Goal: Transaction & Acquisition: Purchase product/service

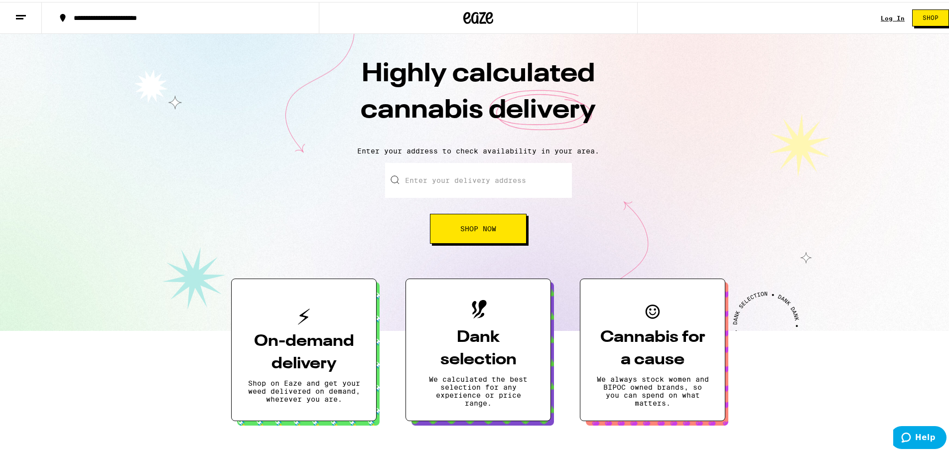
click at [884, 19] on div "Log In" at bounding box center [893, 16] width 24 height 6
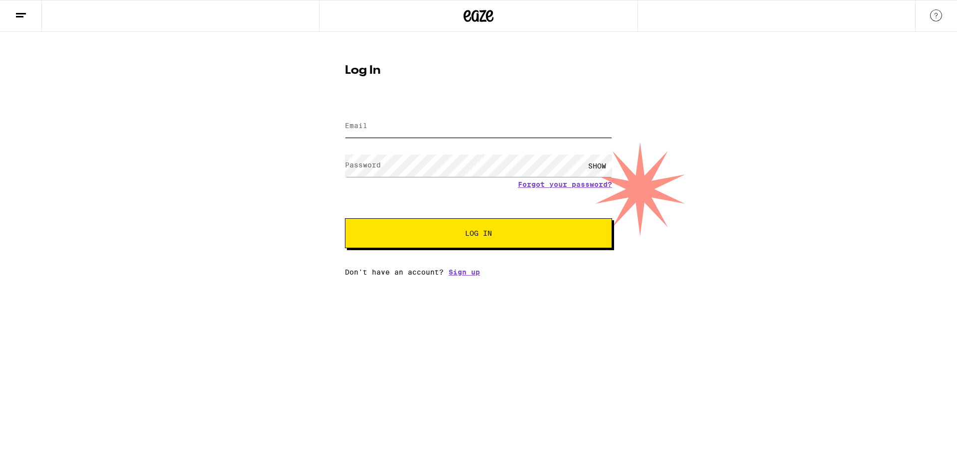
type input "kevinzagala@gmail.com"
click at [461, 237] on button "Log In" at bounding box center [478, 233] width 267 height 30
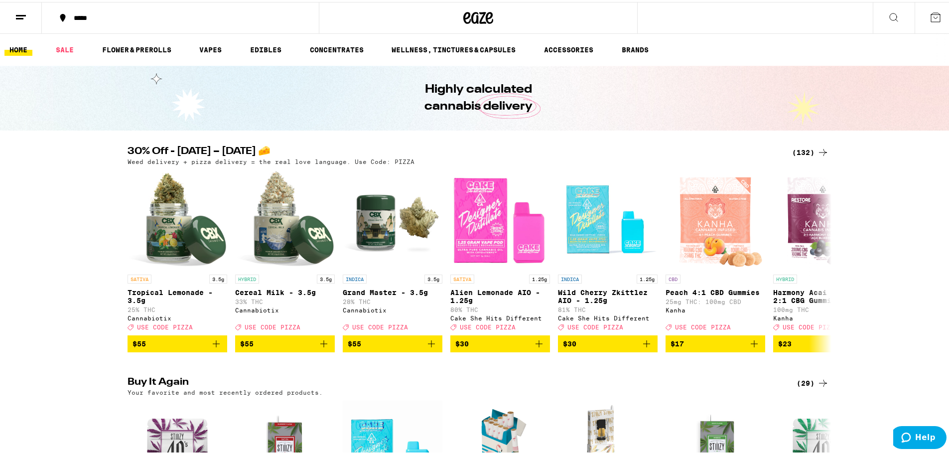
click at [132, 11] on button "*****" at bounding box center [180, 16] width 277 height 30
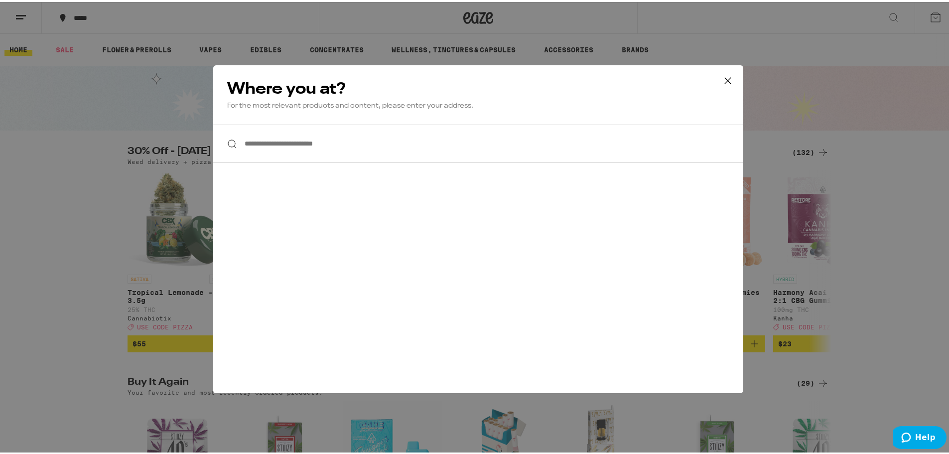
drag, startPoint x: 329, startPoint y: 167, endPoint x: 310, endPoint y: 148, distance: 26.8
click at [322, 162] on div "**********" at bounding box center [478, 227] width 530 height 328
click at [310, 148] on input "**********" at bounding box center [478, 142] width 530 height 38
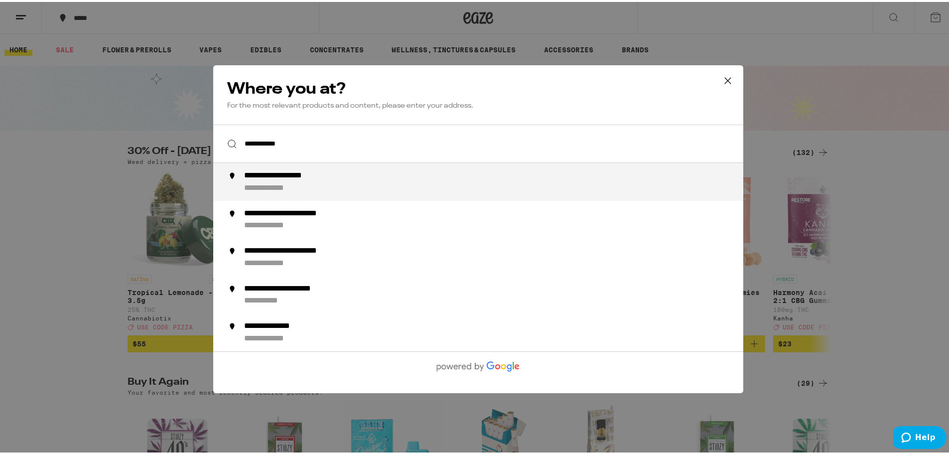
click at [327, 173] on div "**********" at bounding box center [291, 173] width 95 height 9
type input "**********"
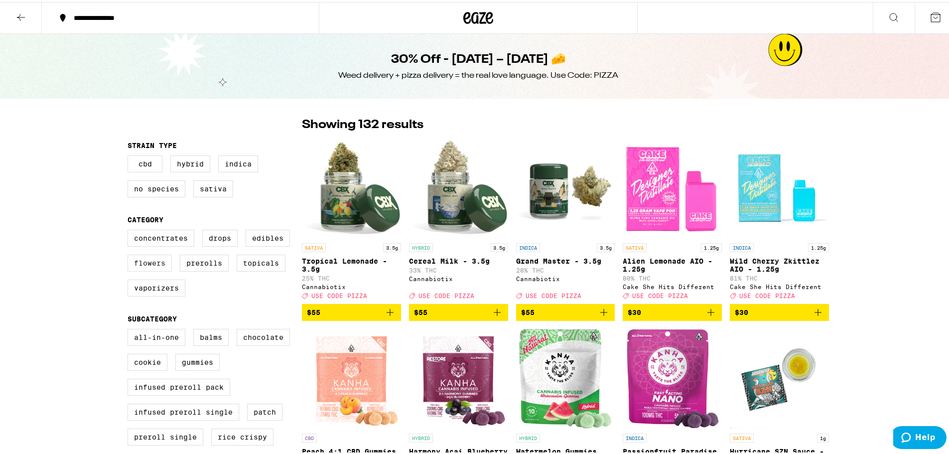
click at [141, 264] on label "Flowers" at bounding box center [150, 261] width 44 height 17
click at [130, 230] on input "Flowers" at bounding box center [130, 229] width 0 height 0
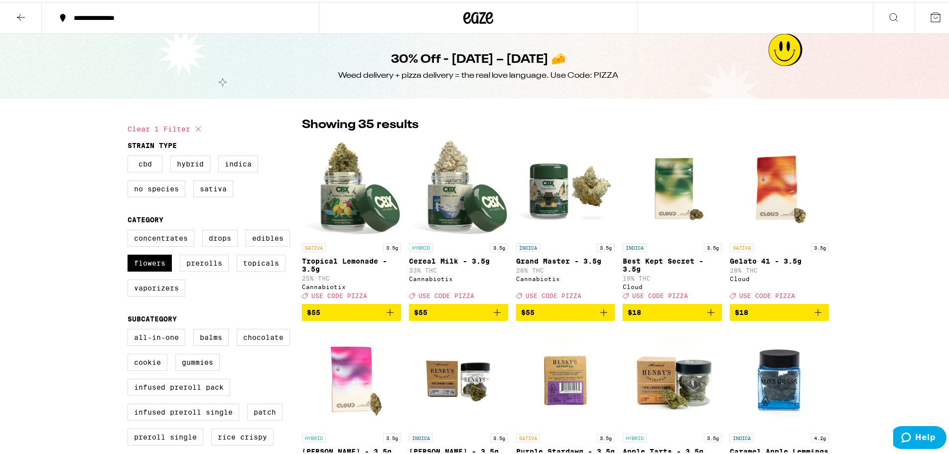
scroll to position [150, 0]
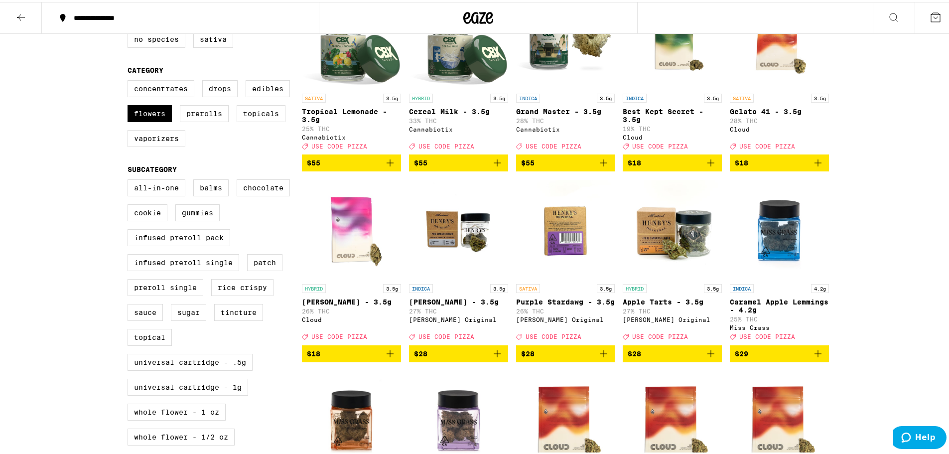
click at [711, 351] on icon "Add to bag" at bounding box center [711, 352] width 12 height 12
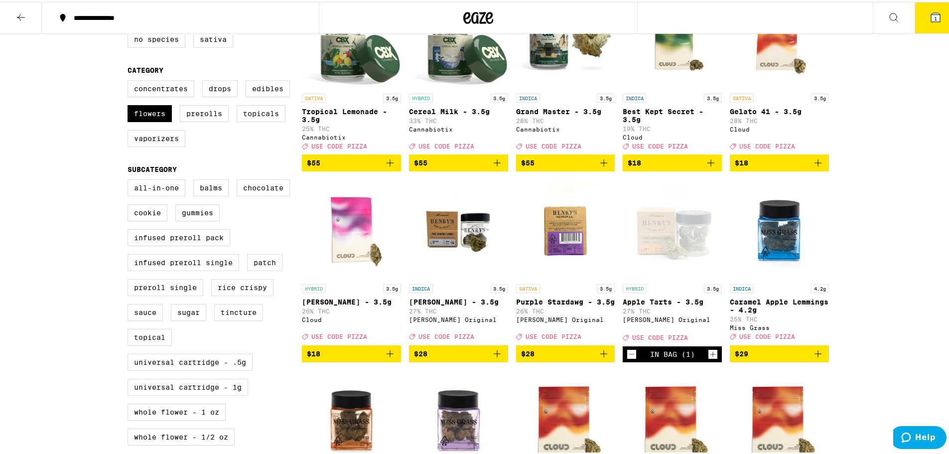
scroll to position [181, 0]
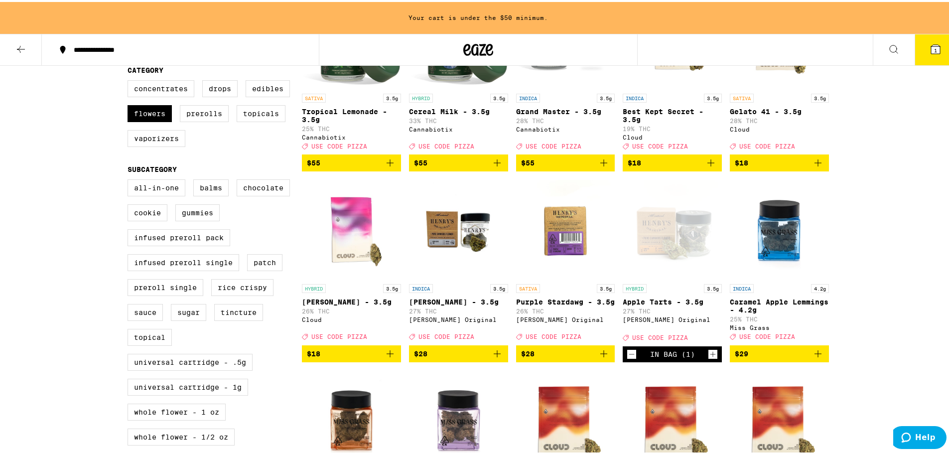
click at [600, 352] on icon "Add to bag" at bounding box center [603, 351] width 7 height 7
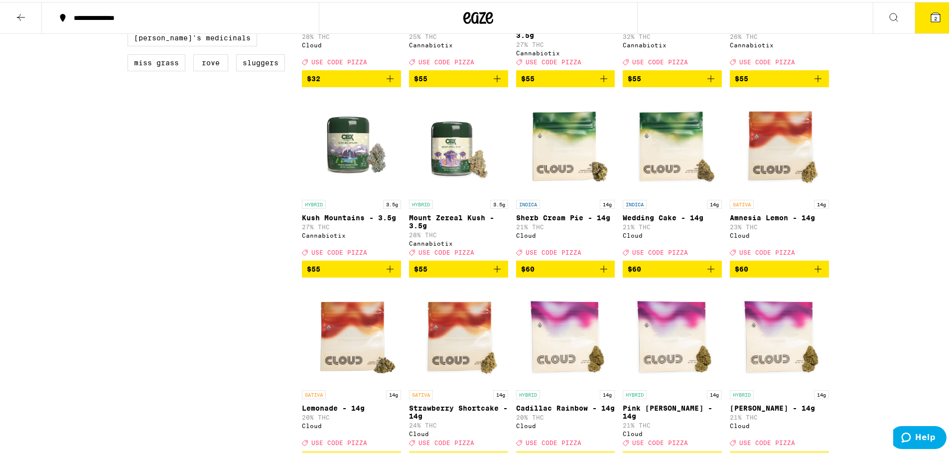
scroll to position [897, 0]
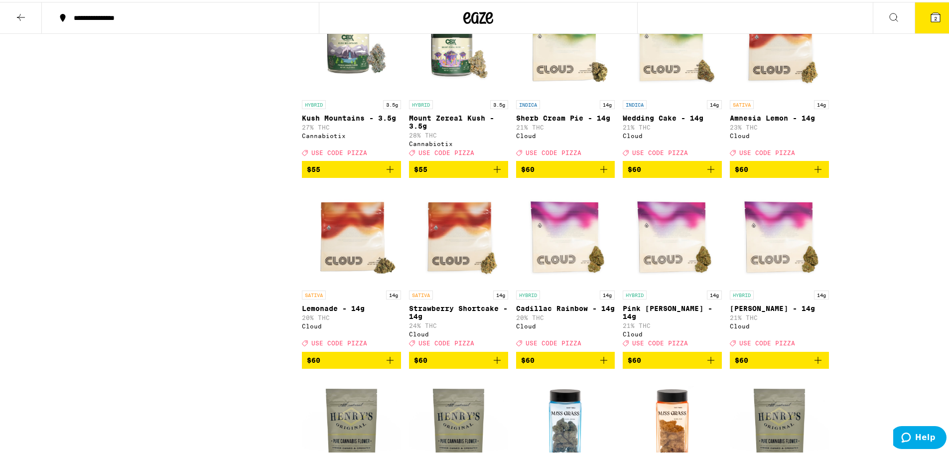
click at [491, 352] on icon "Add to bag" at bounding box center [497, 358] width 12 height 12
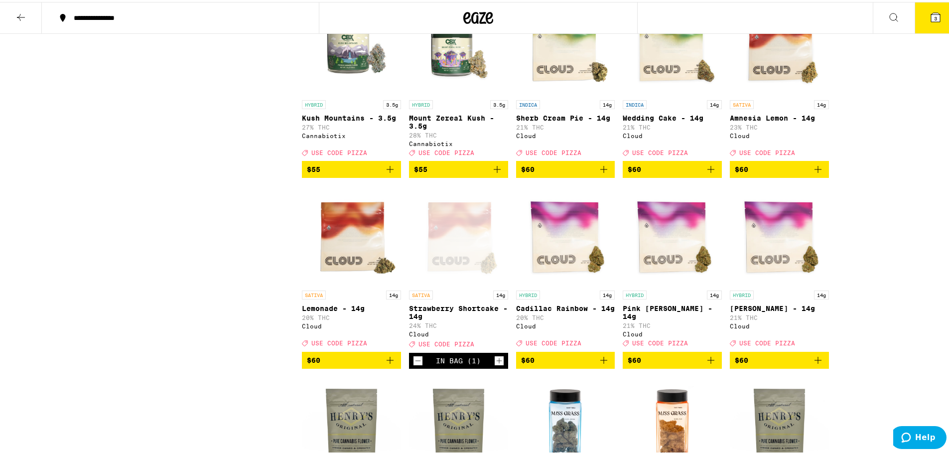
click at [933, 21] on button "3" at bounding box center [936, 15] width 42 height 31
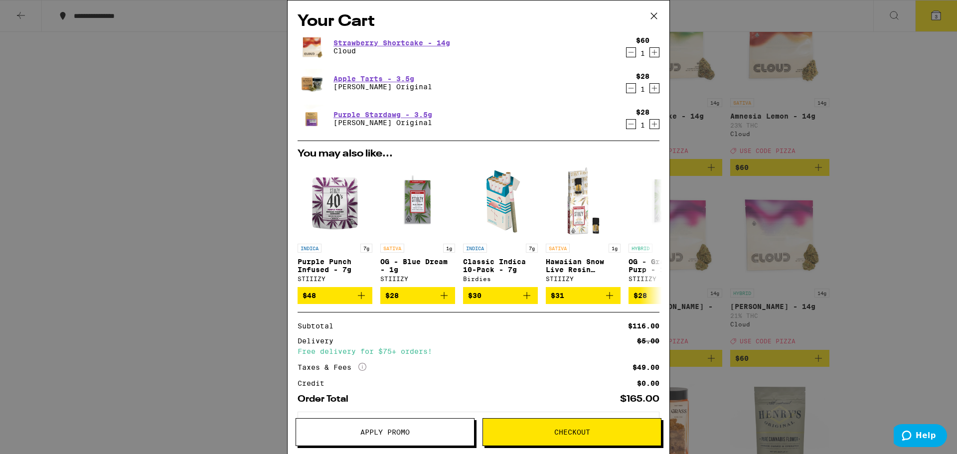
click at [626, 89] on icon "Decrement" at bounding box center [630, 88] width 9 height 12
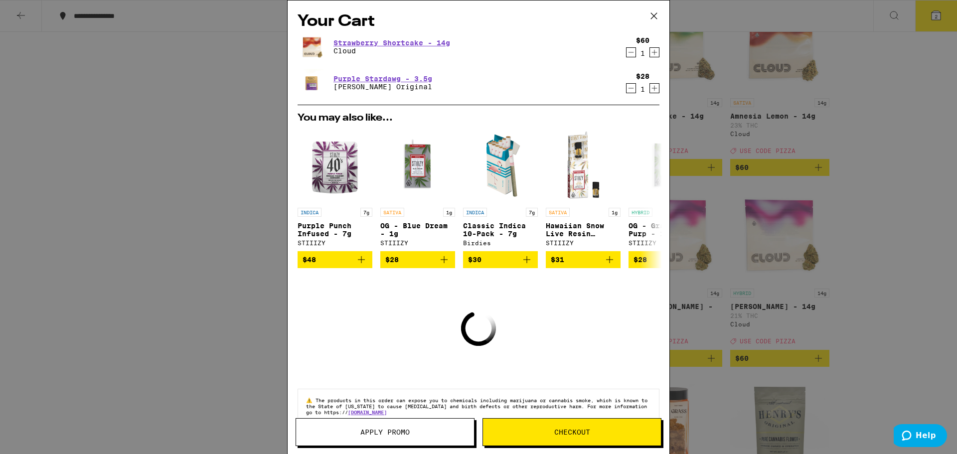
click at [626, 89] on icon "Decrement" at bounding box center [630, 88] width 9 height 12
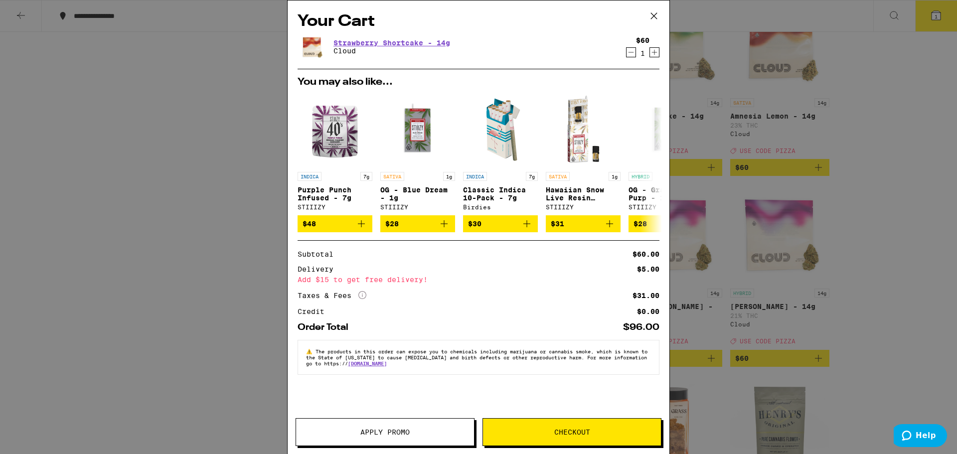
click at [897, 285] on div "Your Cart Strawberry Shortcake - 14g Cloud $60 1 You may also like... INDICA 7g…" at bounding box center [478, 227] width 957 height 454
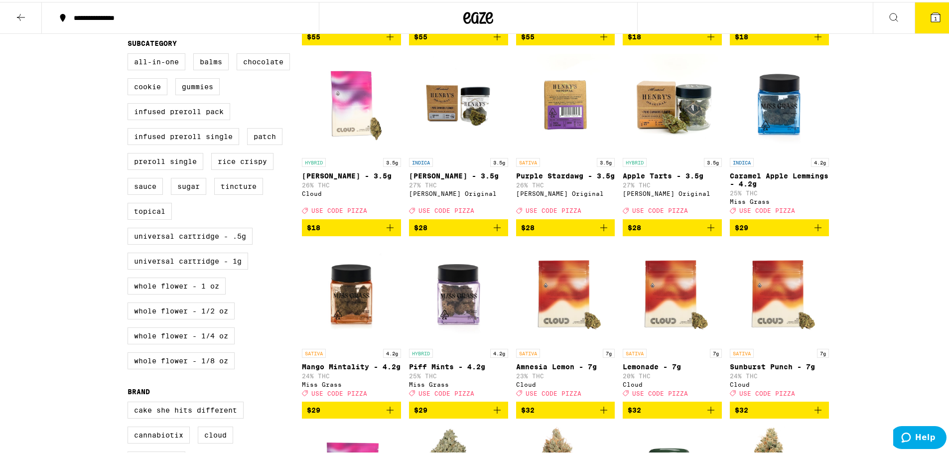
scroll to position [76, 0]
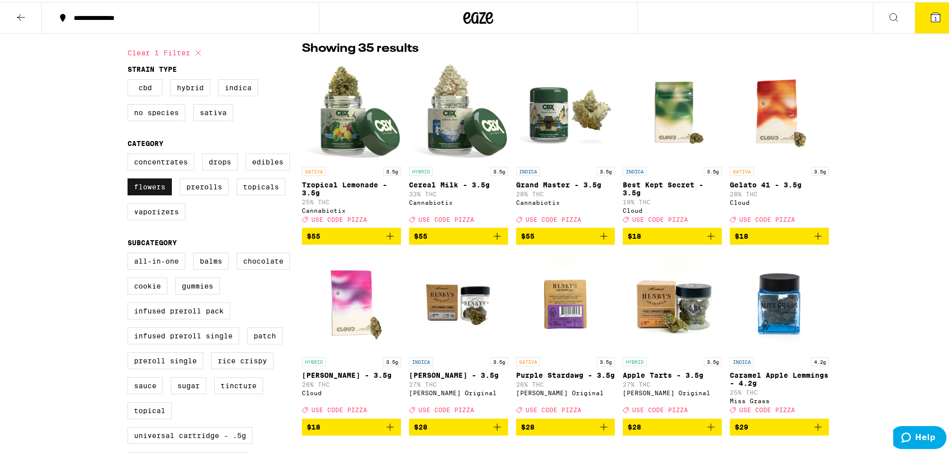
click at [156, 187] on label "Flowers" at bounding box center [150, 184] width 44 height 17
click at [130, 153] on input "Flowers" at bounding box center [130, 153] width 0 height 0
checkbox input "false"
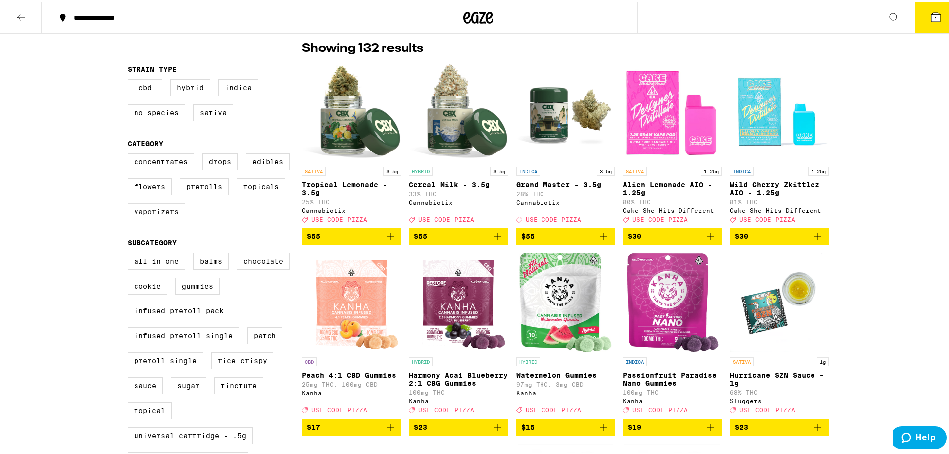
click at [152, 208] on label "Vaporizers" at bounding box center [157, 209] width 58 height 17
click at [130, 153] on input "Vaporizers" at bounding box center [130, 153] width 0 height 0
checkbox input "true"
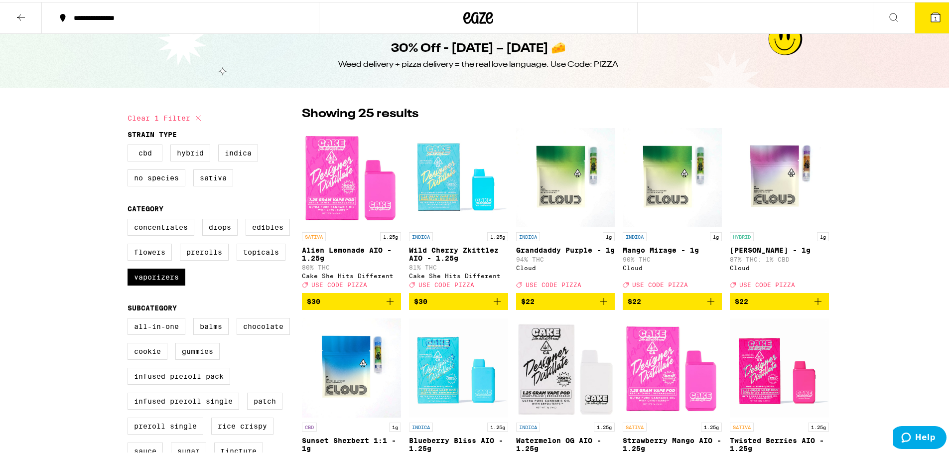
scroll to position [160, 0]
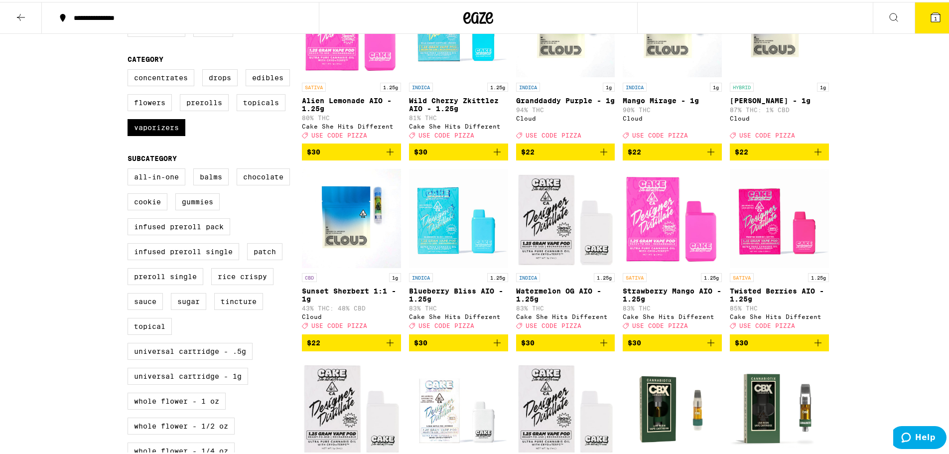
click at [487, 152] on span "$30" at bounding box center [458, 150] width 89 height 12
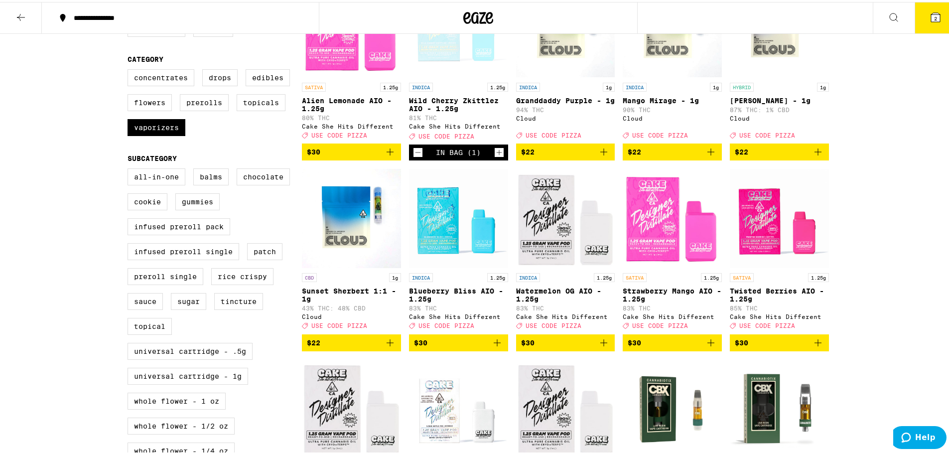
click at [931, 19] on icon at bounding box center [935, 15] width 9 height 9
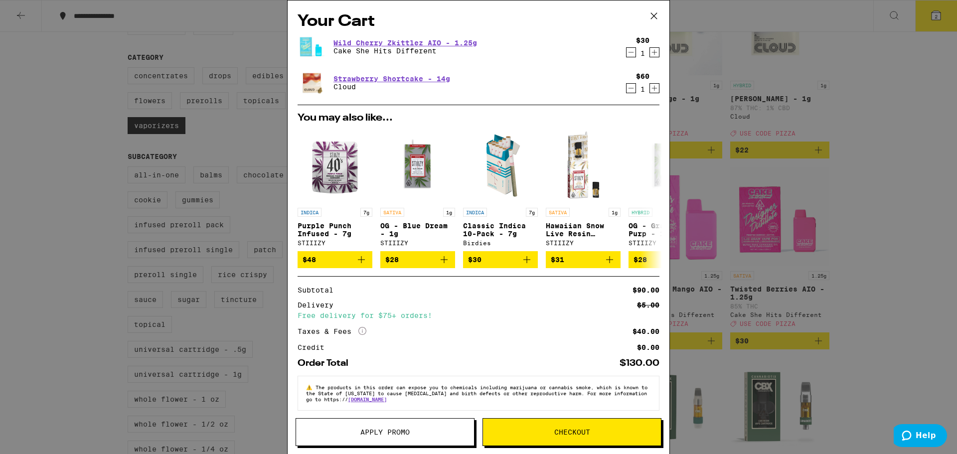
click at [403, 435] on span "Apply Promo" at bounding box center [384, 432] width 49 height 7
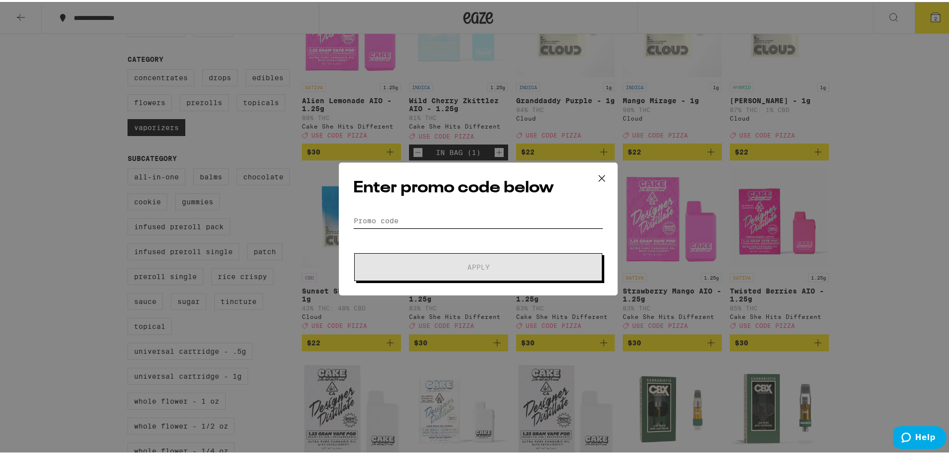
click at [410, 215] on input "Promo Code" at bounding box center [478, 218] width 250 height 15
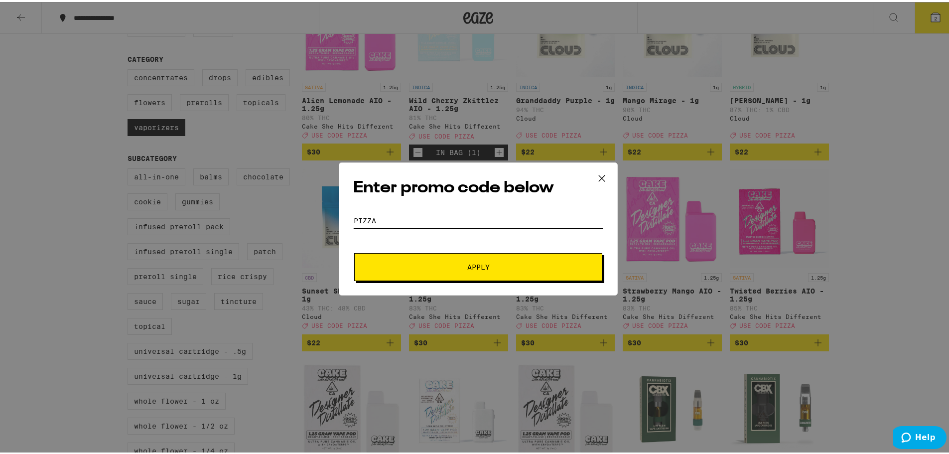
type input "pizza"
click at [469, 256] on button "Apply" at bounding box center [478, 265] width 248 height 28
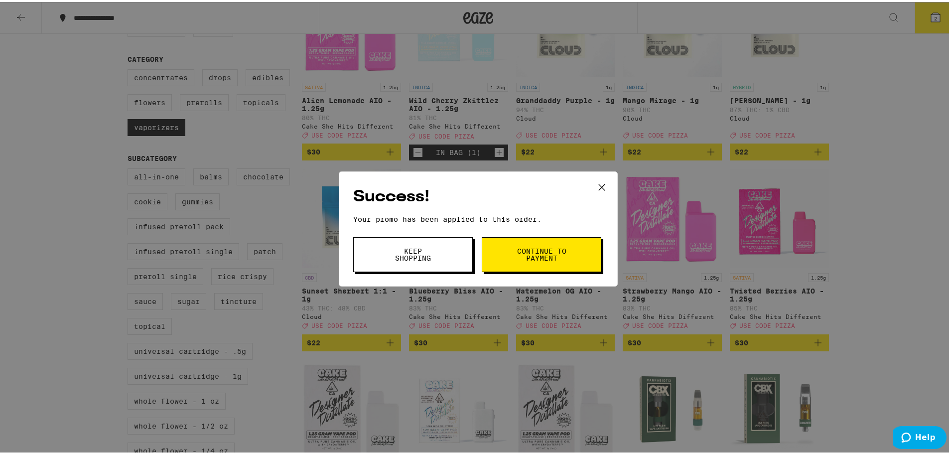
click at [560, 246] on span "Continue to payment" at bounding box center [541, 253] width 51 height 14
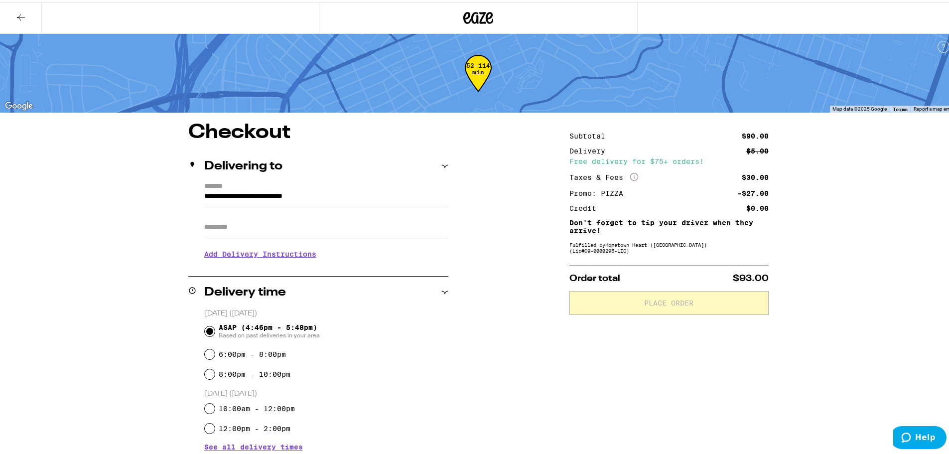
click at [22, 20] on icon at bounding box center [21, 15] width 12 height 12
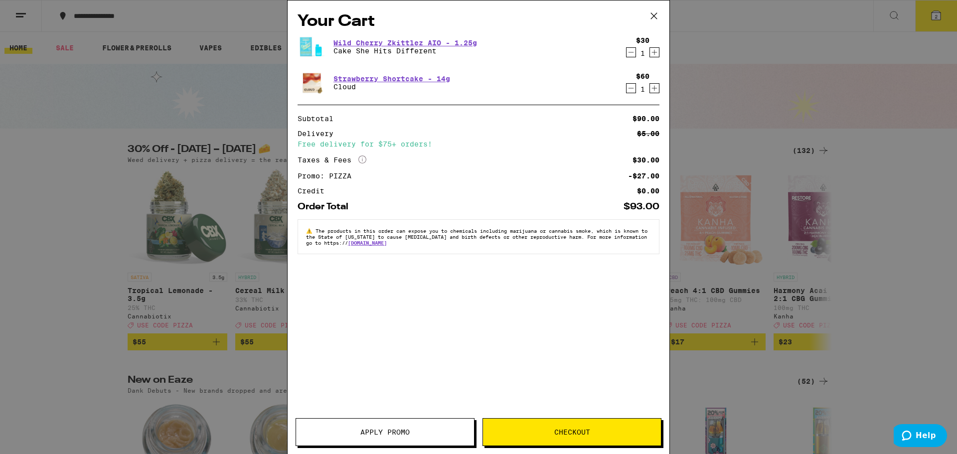
click at [629, 53] on icon "Decrement" at bounding box center [630, 52] width 9 height 12
click at [546, 103] on div "Your Cart Wild Cherry Zkittlez AIO - 1.25g Cake She Hits Different $30 1 Strawb…" at bounding box center [479, 212] width 382 height 424
click at [546, 109] on div "Your Cart Wild Cherry Zkittlez AIO - 1.25g Cake She Hits Different $30 1 Strawb…" at bounding box center [479, 212] width 382 height 424
click at [629, 52] on icon "Decrement" at bounding box center [630, 52] width 5 height 0
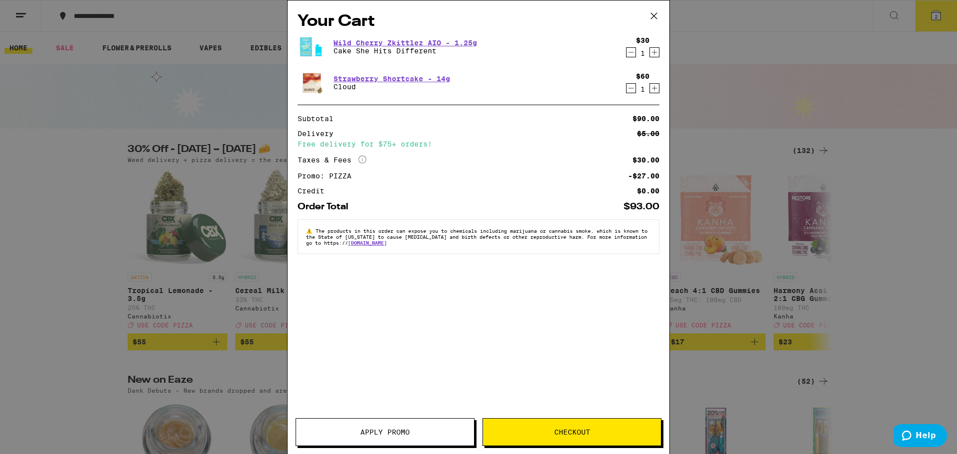
click at [651, 15] on icon at bounding box center [653, 15] width 15 height 15
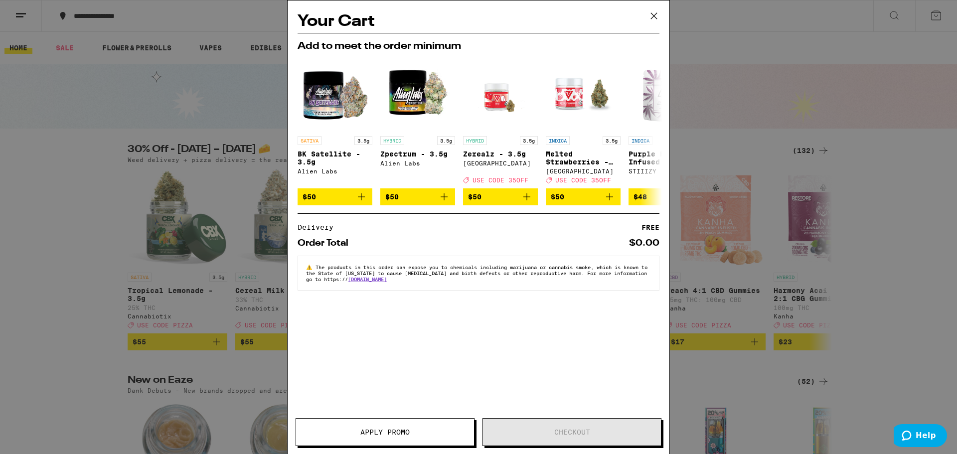
click at [650, 21] on icon at bounding box center [653, 15] width 15 height 15
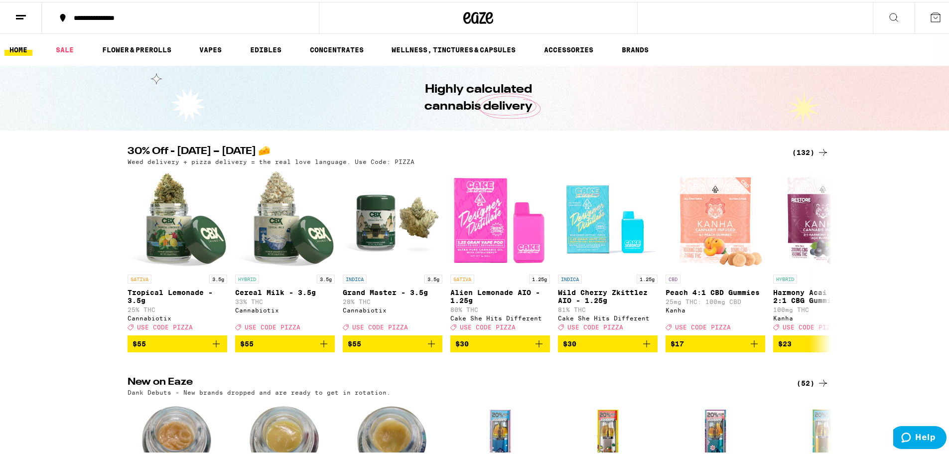
click at [800, 150] on div "(132)" at bounding box center [810, 151] width 37 height 12
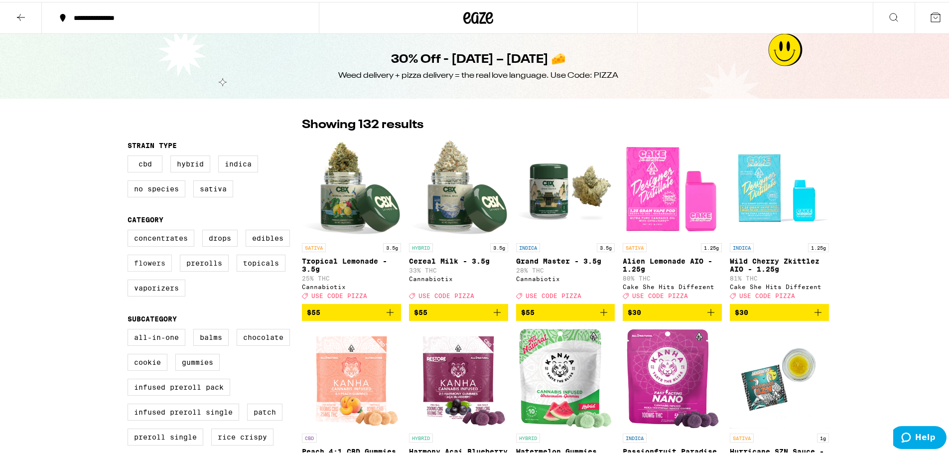
click at [137, 265] on label "Flowers" at bounding box center [150, 261] width 44 height 17
click at [130, 230] on input "Flowers" at bounding box center [130, 229] width 0 height 0
checkbox input "true"
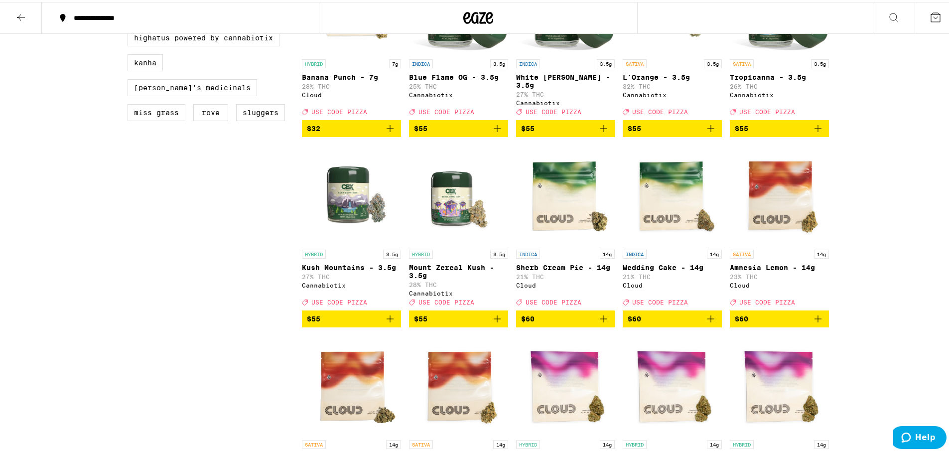
scroll to position [897, 0]
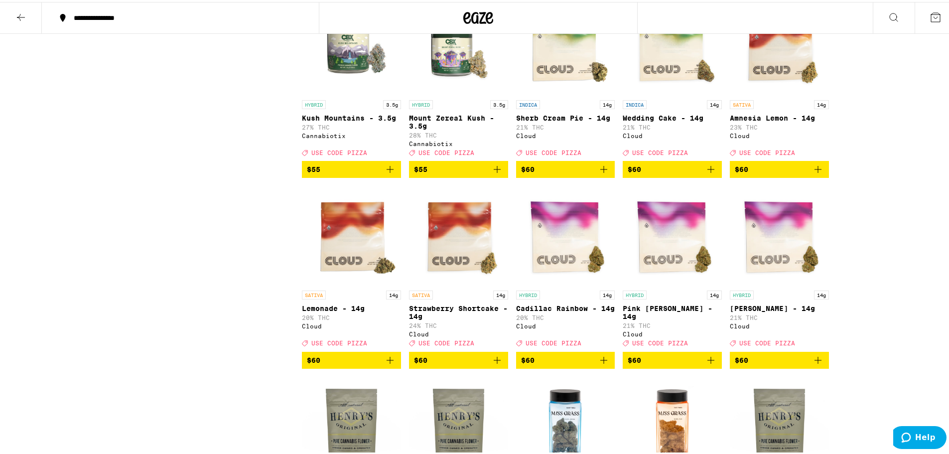
click at [496, 352] on icon "Add to bag" at bounding box center [497, 358] width 12 height 12
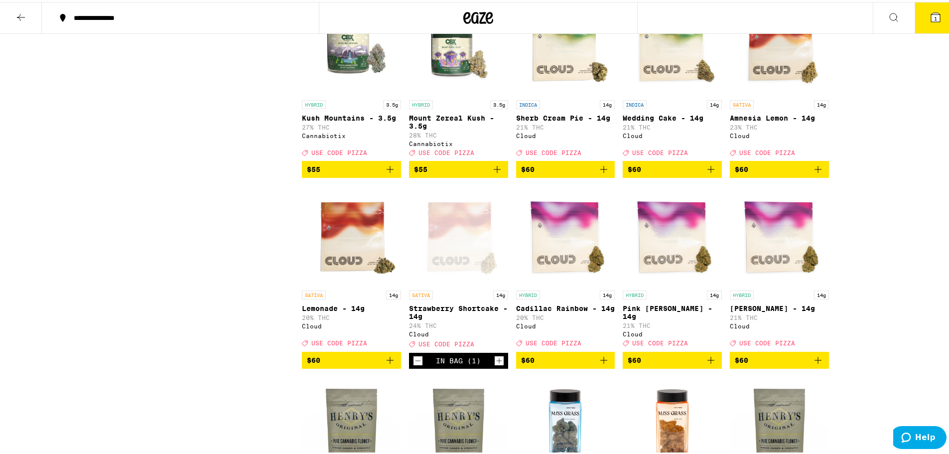
click at [931, 18] on icon at bounding box center [935, 15] width 9 height 9
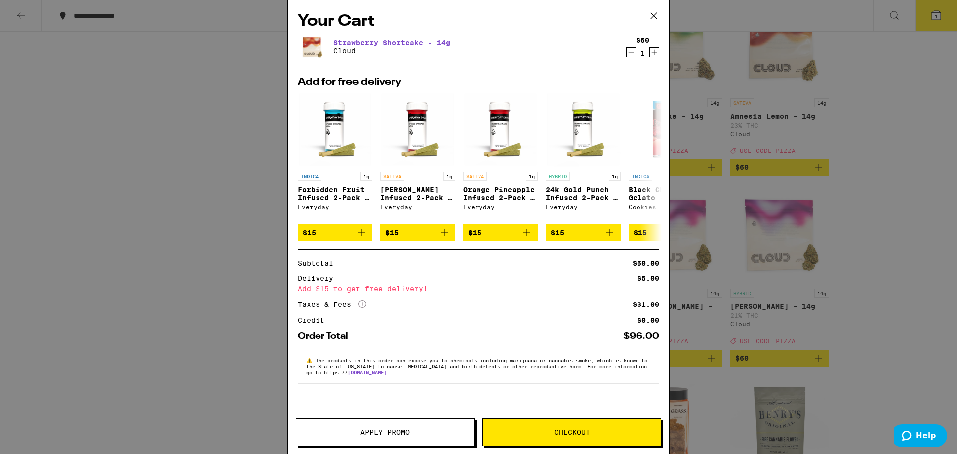
click at [373, 442] on button "Apply Promo" at bounding box center [385, 432] width 179 height 28
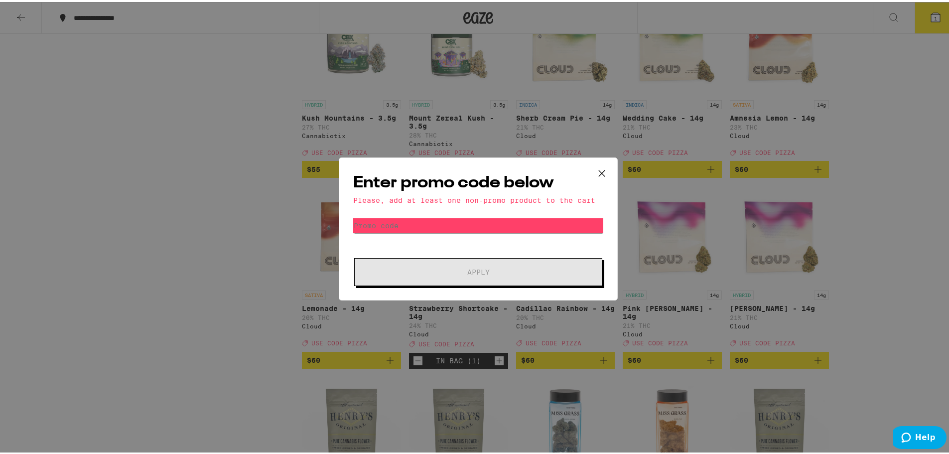
click at [446, 232] on form "Promo Code Apply" at bounding box center [478, 250] width 250 height 68
click at [441, 228] on input "Promo Code" at bounding box center [478, 223] width 250 height 15
drag, startPoint x: 441, startPoint y: 228, endPoint x: 478, endPoint y: 215, distance: 40.0
click at [441, 227] on input "Promo Code" at bounding box center [478, 223] width 250 height 15
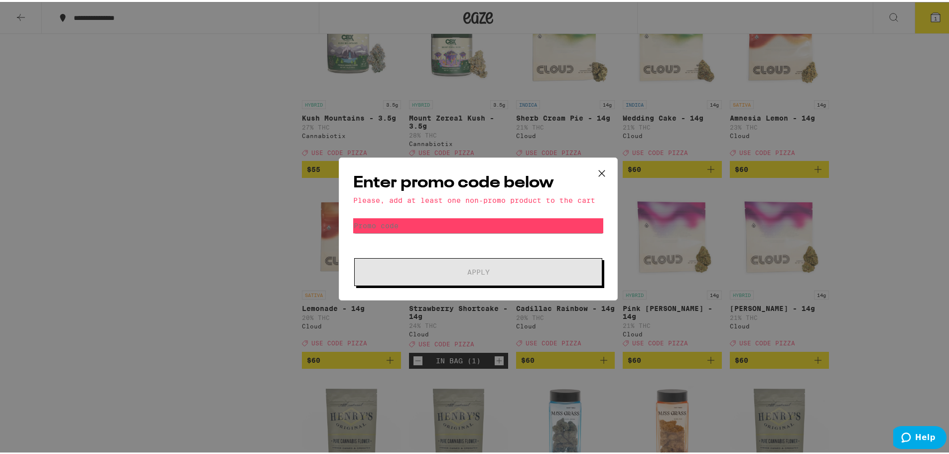
click at [603, 169] on icon at bounding box center [602, 171] width 15 height 15
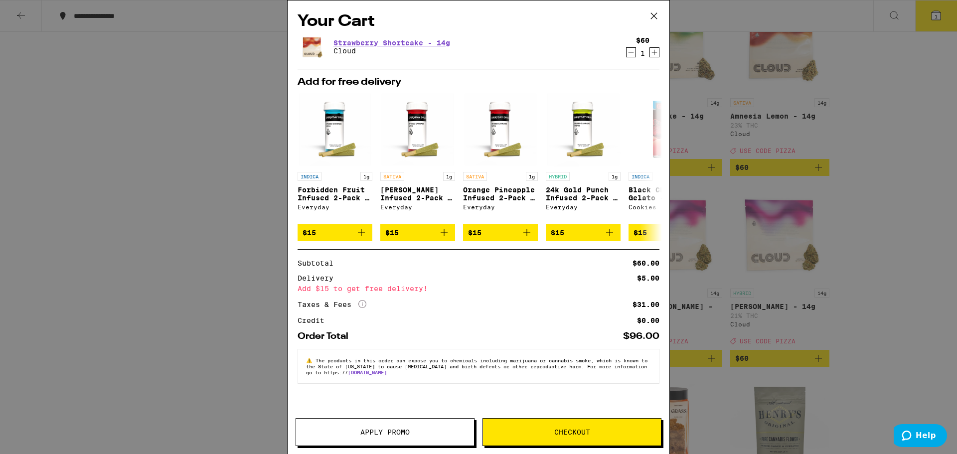
click at [653, 16] on icon at bounding box center [653, 15] width 15 height 15
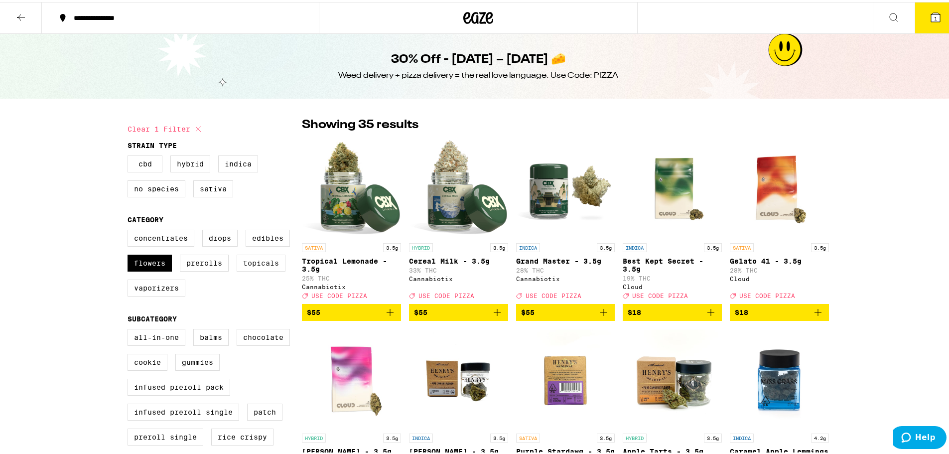
scroll to position [199, 0]
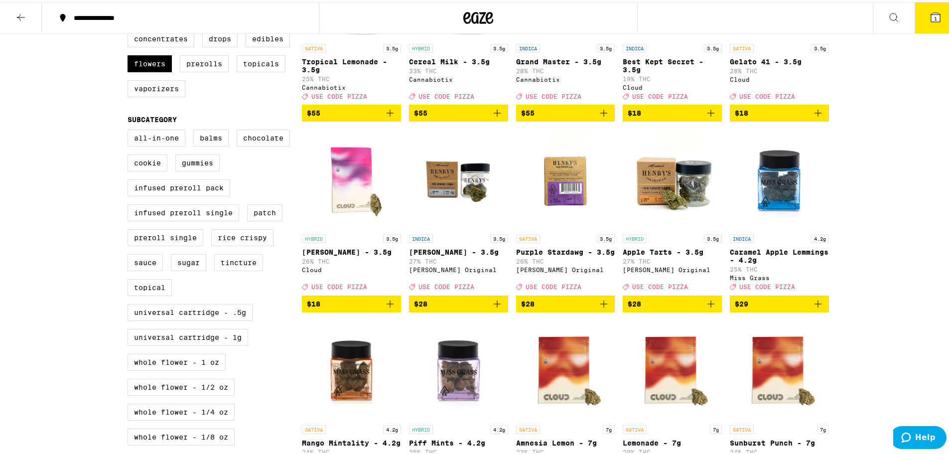
click at [385, 300] on icon "Add to bag" at bounding box center [390, 302] width 12 height 12
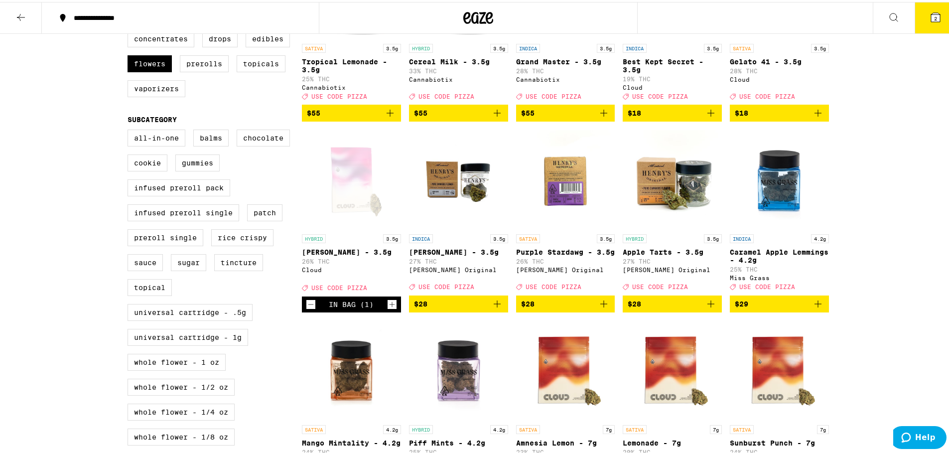
click at [934, 14] on span "2" at bounding box center [935, 16] width 3 height 6
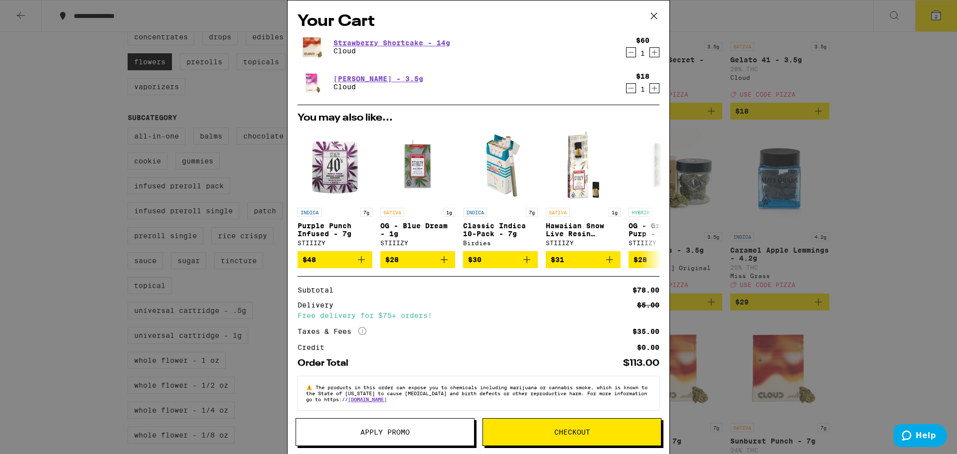
click at [421, 441] on button "Apply Promo" at bounding box center [385, 432] width 179 height 28
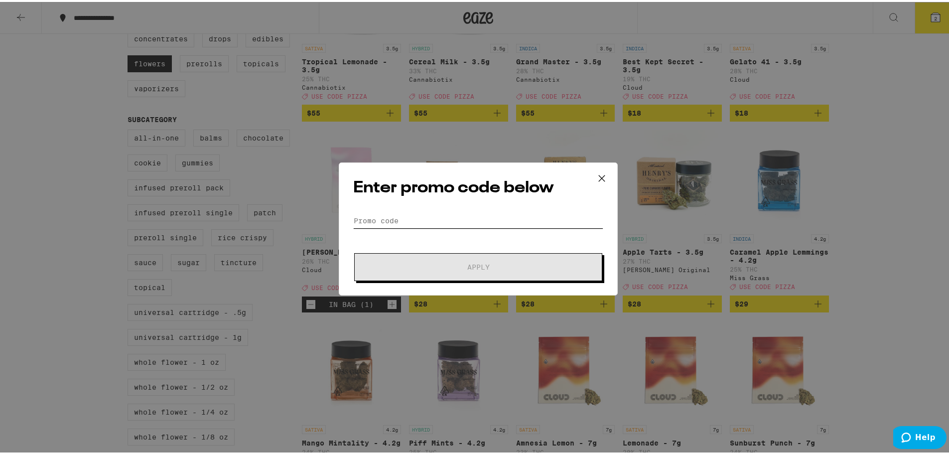
click at [435, 222] on input "Promo Code" at bounding box center [478, 218] width 250 height 15
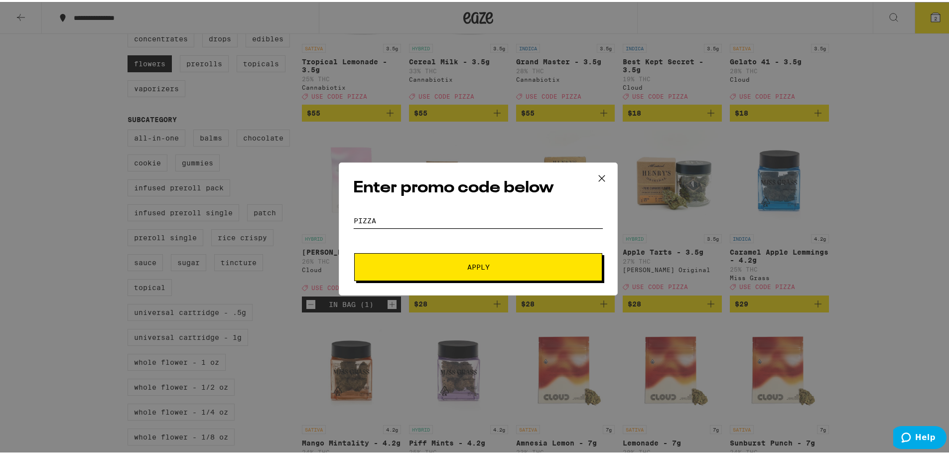
type input "pizza"
click at [547, 254] on button "Apply" at bounding box center [478, 265] width 248 height 28
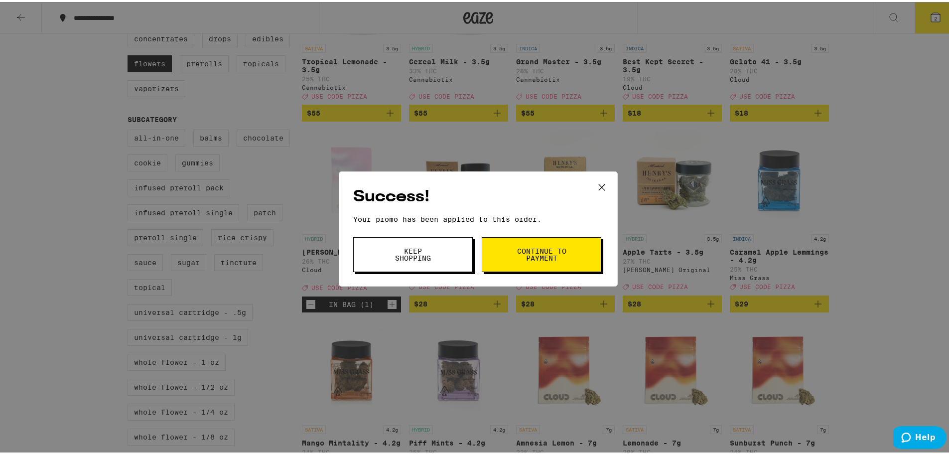
click at [546, 255] on span "Continue to payment" at bounding box center [541, 253] width 51 height 14
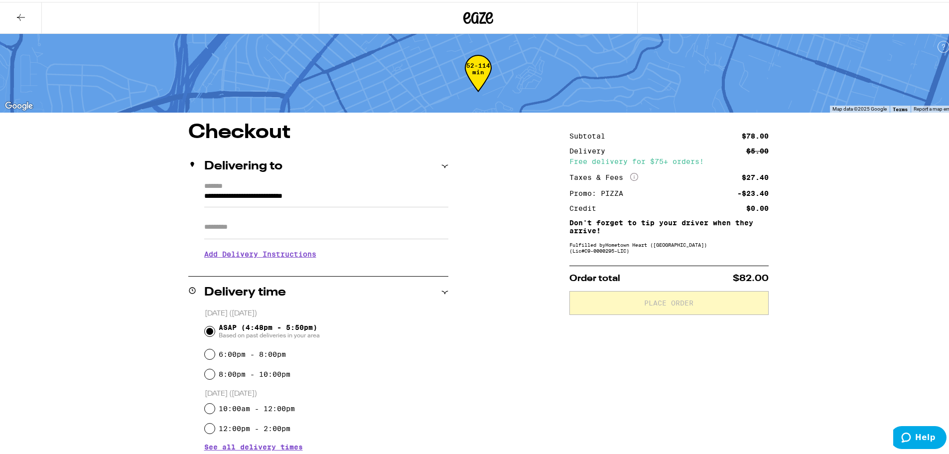
scroll to position [150, 0]
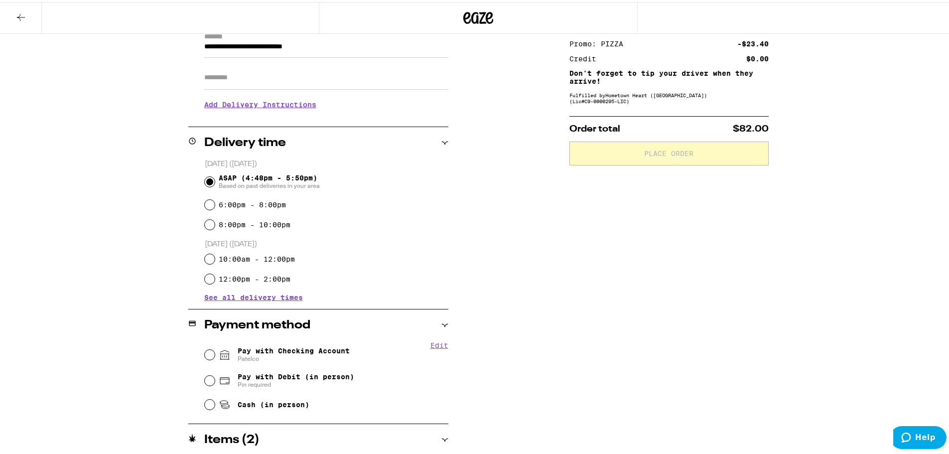
click at [282, 381] on span "Pin required" at bounding box center [296, 383] width 117 height 8
click at [215, 381] on input "Pay with Debit (in person) Pin required" at bounding box center [210, 379] width 10 height 10
radio input "true"
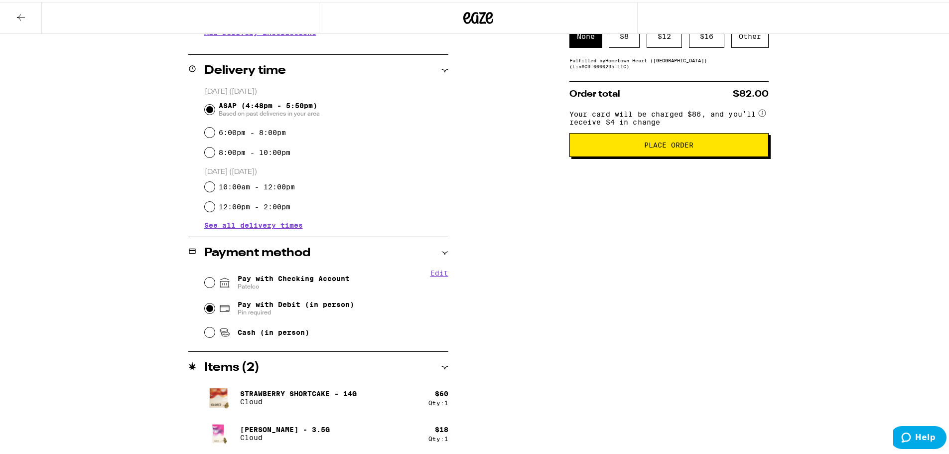
scroll to position [22, 0]
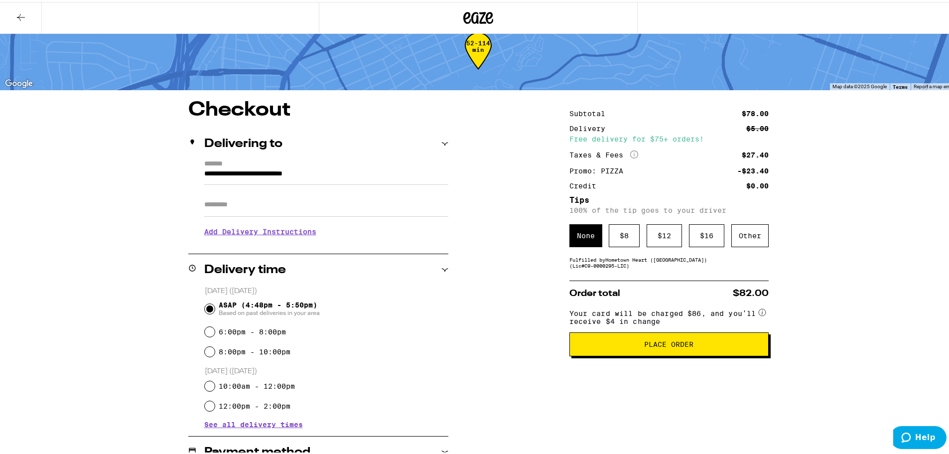
click at [661, 350] on button "Place Order" at bounding box center [669, 342] width 199 height 24
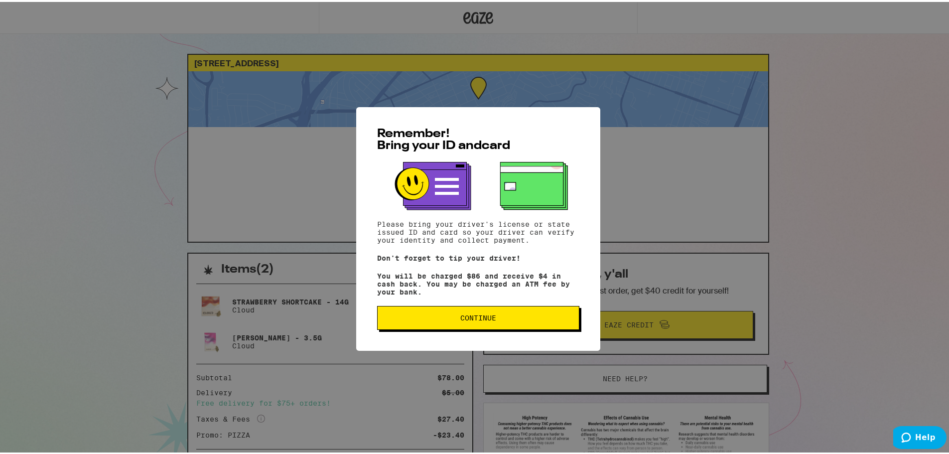
click at [498, 310] on button "Continue" at bounding box center [478, 316] width 202 height 24
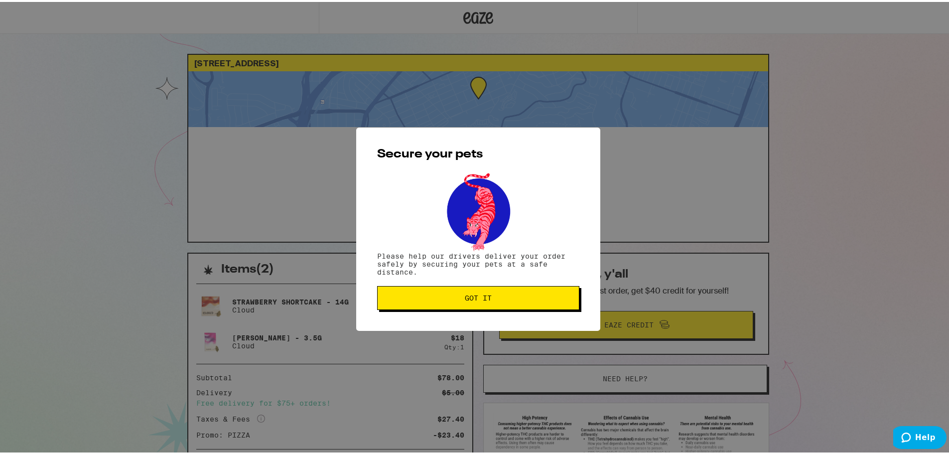
click at [487, 295] on span "Got it" at bounding box center [478, 296] width 27 height 7
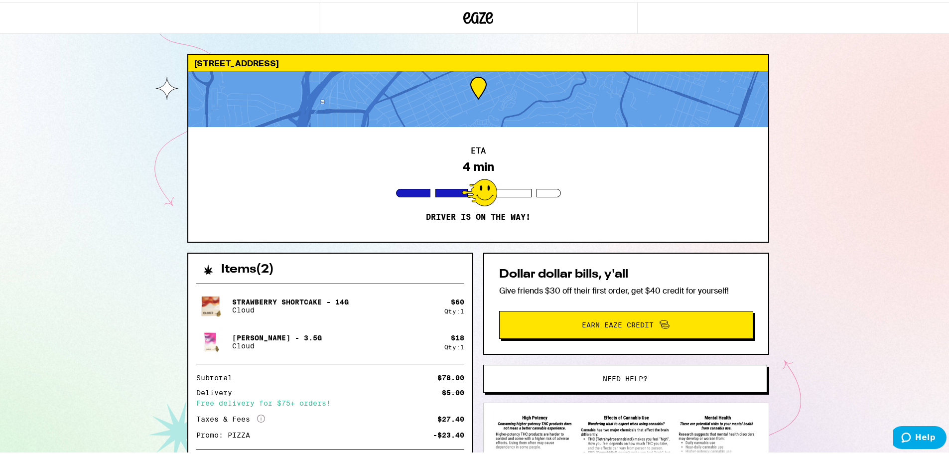
scroll to position [106, 0]
